Goal: Use online tool/utility: Utilize a website feature to perform a specific function

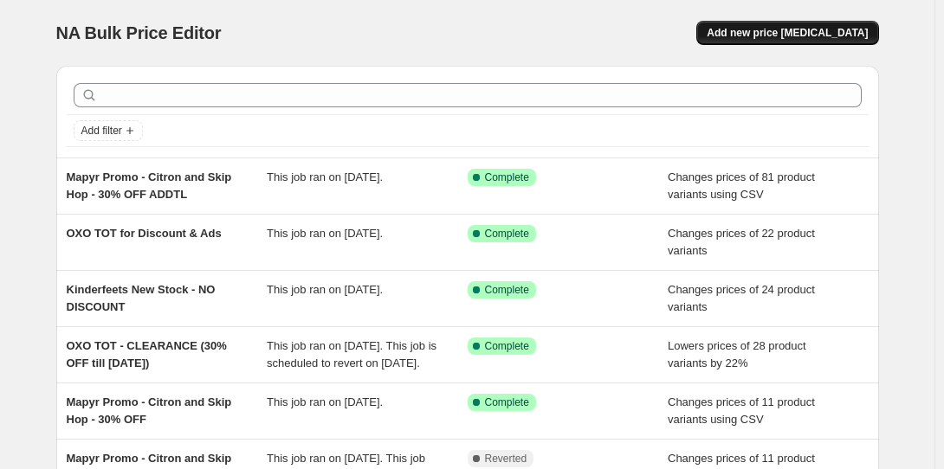
click at [728, 26] on span "Add new price [MEDICAL_DATA]" at bounding box center [786, 33] width 161 height 14
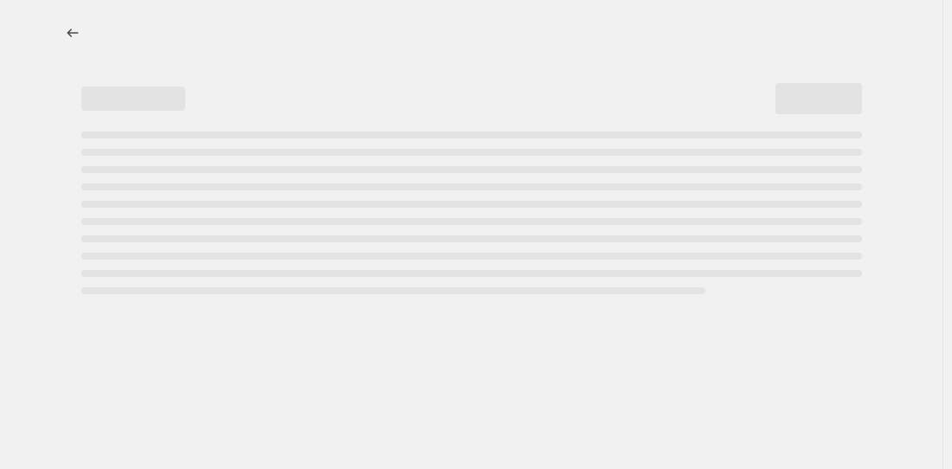
select select "percentage"
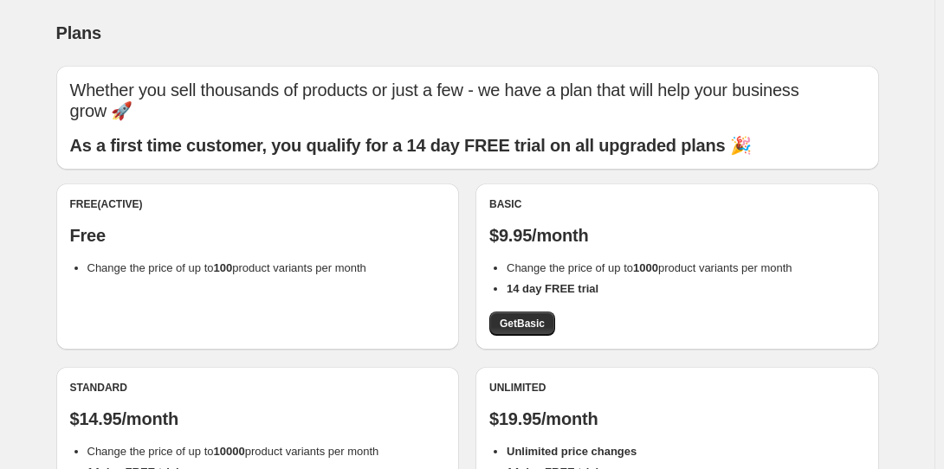
select select "year"
